Goal: Book appointment/travel/reservation

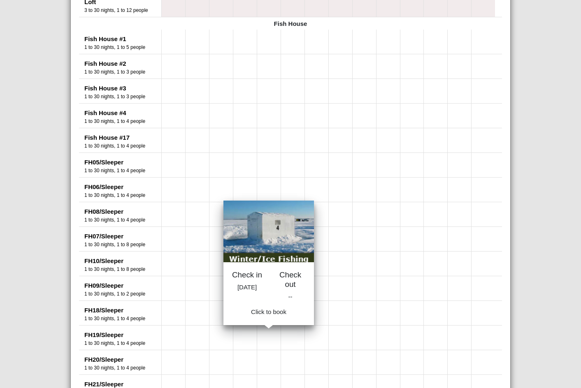
scroll to position [768, 0]
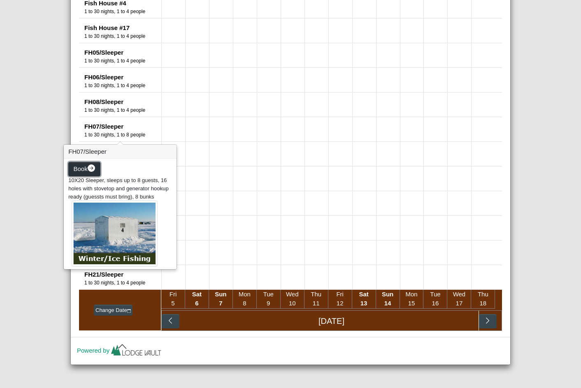
click at [85, 169] on span "Book" at bounding box center [81, 168] width 14 height 7
select select "*"
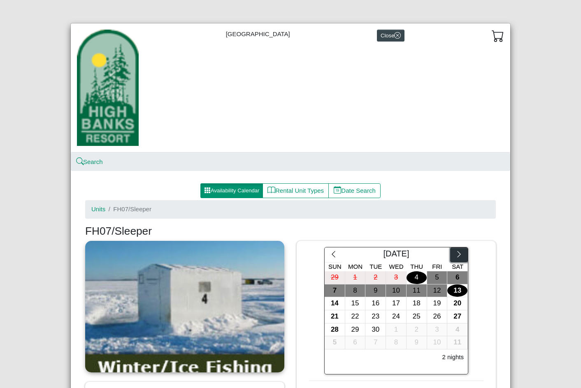
click at [460, 259] on button "button" at bounding box center [459, 255] width 18 height 15
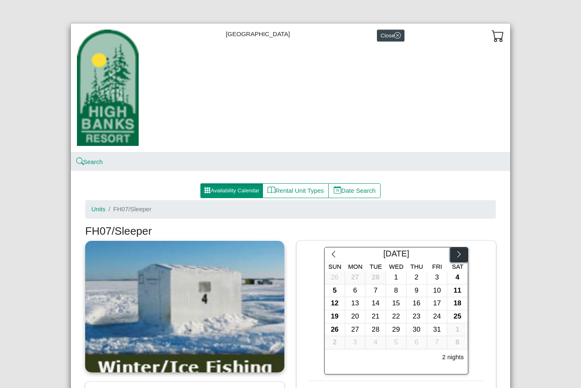
click at [460, 258] on button "button" at bounding box center [459, 255] width 18 height 15
click at [431, 317] on div "23" at bounding box center [437, 316] width 20 height 13
click at [331, 329] on div "25" at bounding box center [334, 330] width 20 height 13
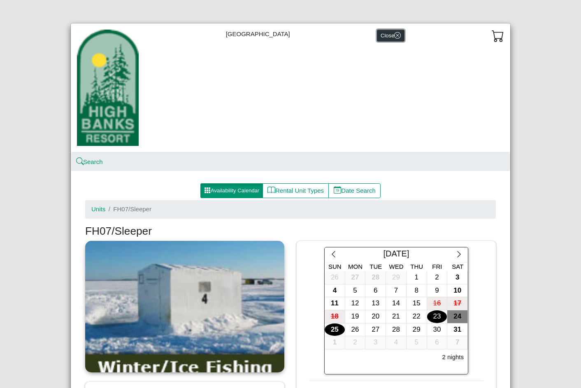
click at [381, 40] on button "Close" at bounding box center [391, 36] width 28 height 12
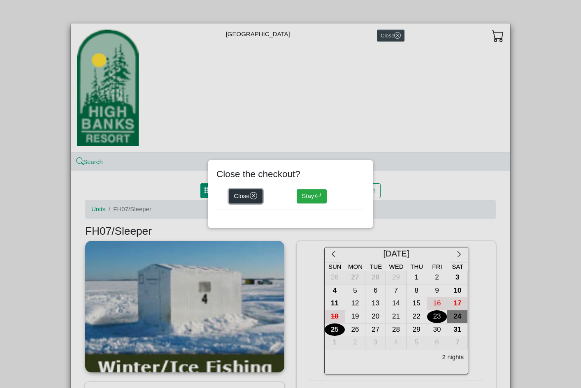
click at [245, 194] on button "Close" at bounding box center [246, 196] width 34 height 15
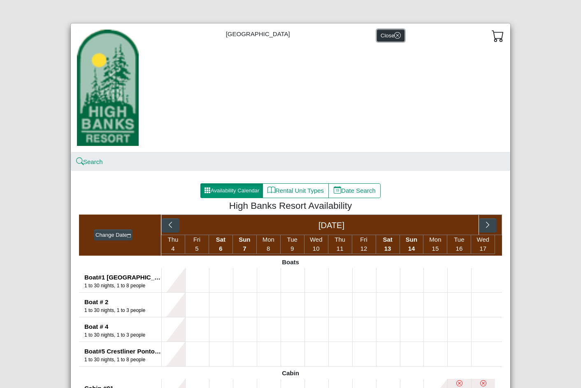
click at [387, 30] on button "Close" at bounding box center [391, 36] width 28 height 12
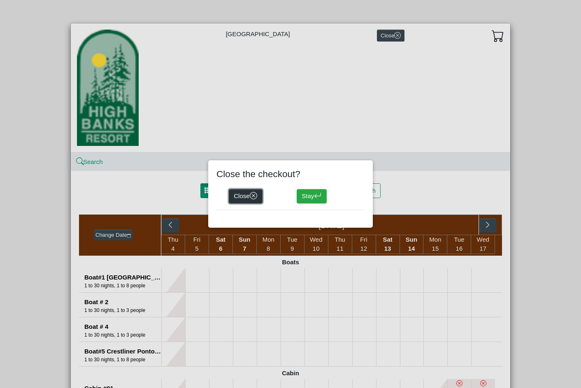
click at [260, 196] on button "Close" at bounding box center [246, 196] width 34 height 15
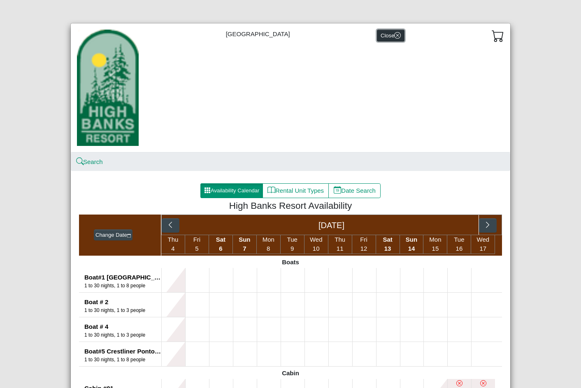
click at [394, 33] on icon "x circle" at bounding box center [397, 35] width 7 height 7
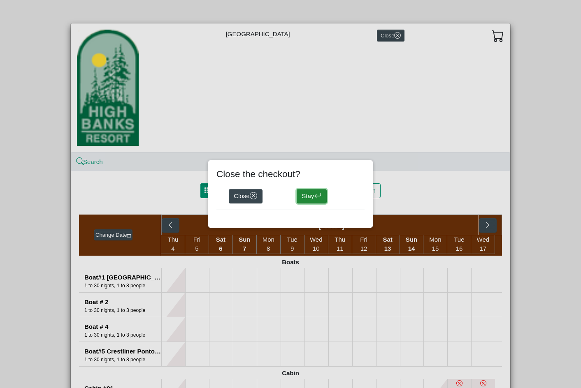
click at [315, 200] on button "Stay" at bounding box center [311, 196] width 30 height 15
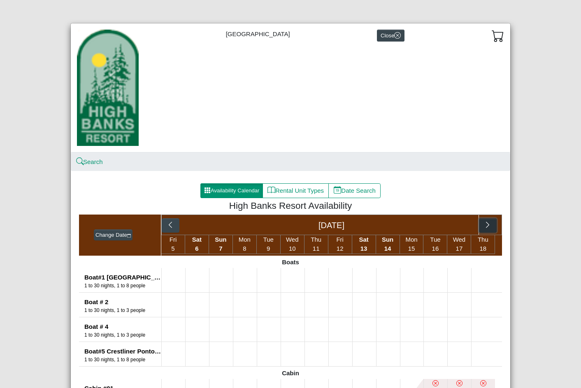
click at [484, 226] on icon "chevron right" at bounding box center [488, 225] width 8 height 8
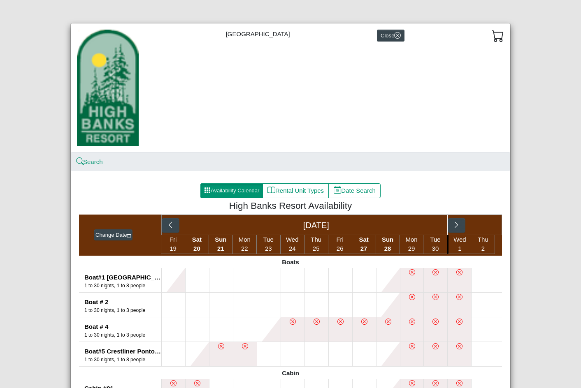
click at [485, 225] on div "[DATE]" at bounding box center [331, 225] width 340 height 21
click at [452, 222] on icon "chevron right" at bounding box center [456, 225] width 8 height 8
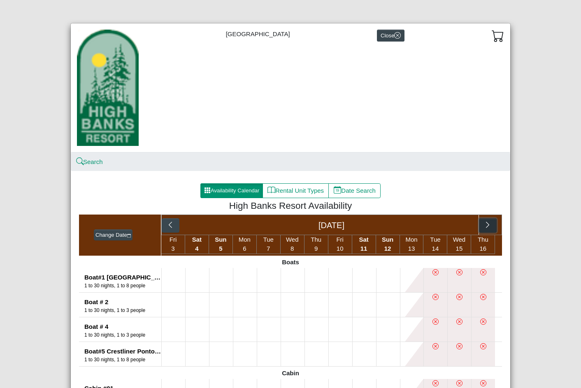
click at [486, 224] on icon "chevron right" at bounding box center [488, 225] width 8 height 8
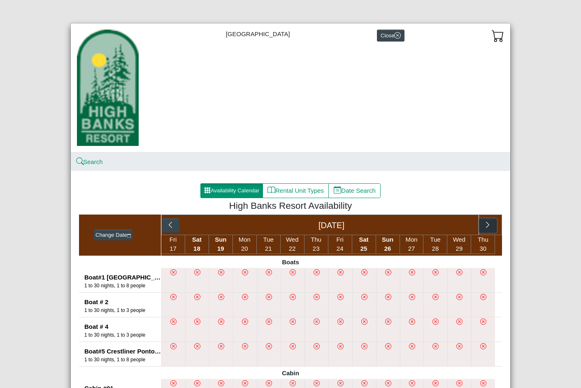
click at [484, 226] on icon "chevron right" at bounding box center [488, 225] width 8 height 8
click at [457, 230] on button "button" at bounding box center [456, 225] width 18 height 15
click at [486, 226] on icon "chevron right" at bounding box center [487, 225] width 3 height 6
click at [428, 226] on icon "chevron right" at bounding box center [432, 225] width 8 height 8
click at [484, 223] on icon "chevron right" at bounding box center [488, 225] width 8 height 8
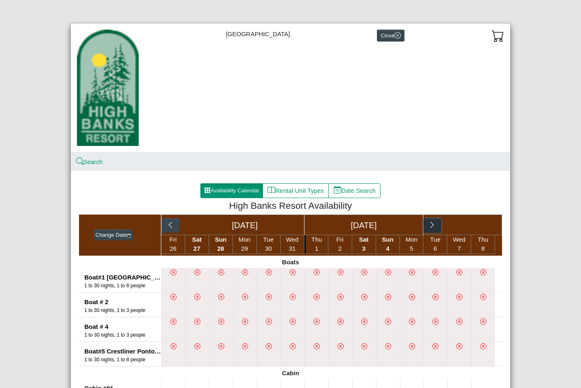
click at [429, 225] on icon "chevron right" at bounding box center [432, 225] width 8 height 8
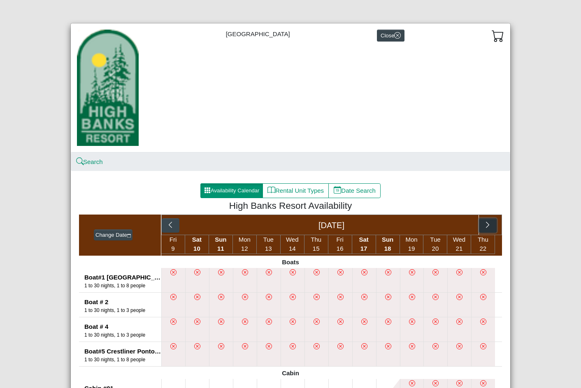
click at [488, 224] on icon "chevron right" at bounding box center [488, 225] width 8 height 8
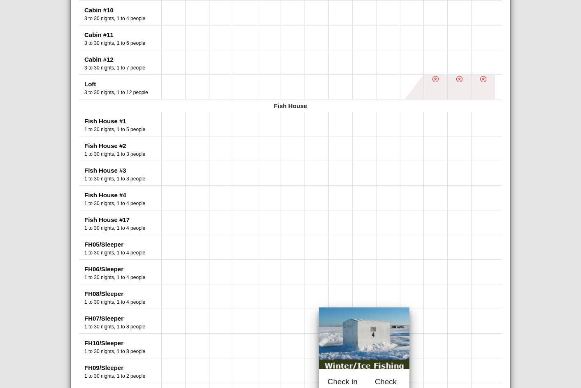
scroll to position [699, 0]
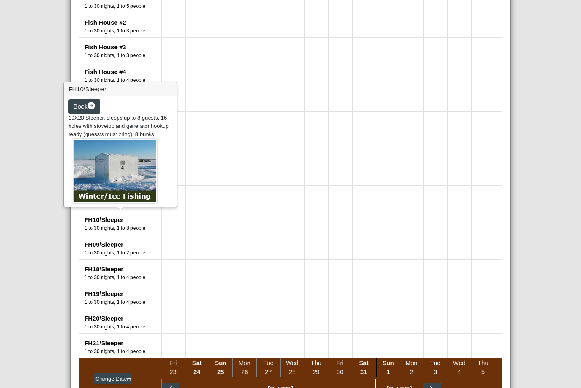
click at [141, 124] on span "10X20 Sleeper, sleeps up to 8 guests, 16 holes with stovetop and generator hook…" at bounding box center [118, 126] width 100 height 22
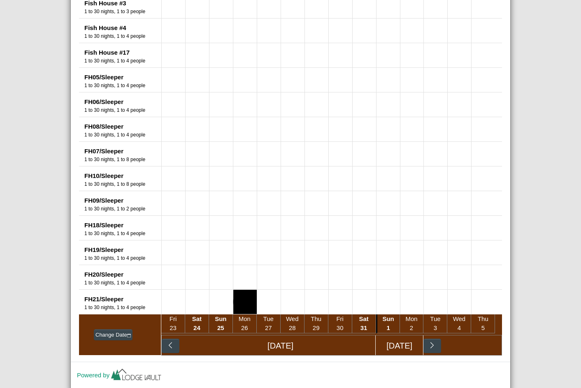
scroll to position [768, 0]
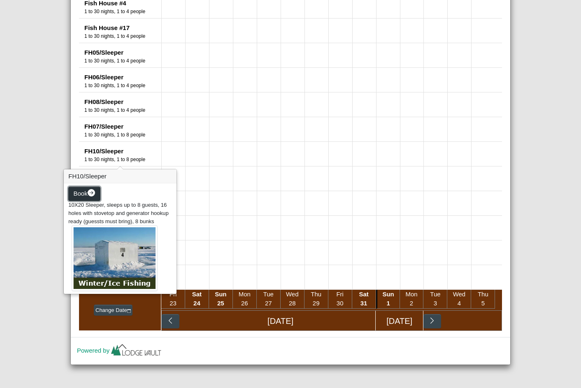
click at [88, 194] on icon "arrow right circle fill" at bounding box center [92, 193] width 8 height 8
click at [97, 254] on img at bounding box center [115, 258] width 86 height 66
click at [88, 195] on icon "arrow right circle fill" at bounding box center [92, 193] width 8 height 8
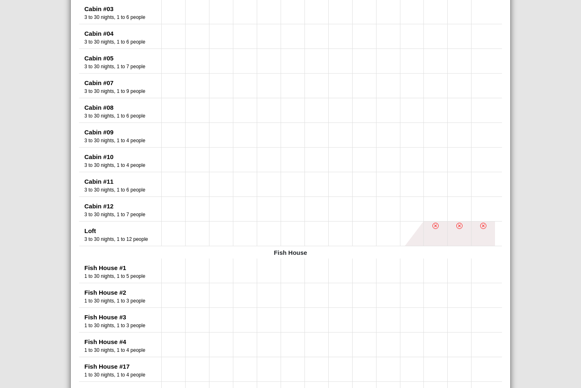
scroll to position [428, 0]
